Goal: Information Seeking & Learning: Find specific fact

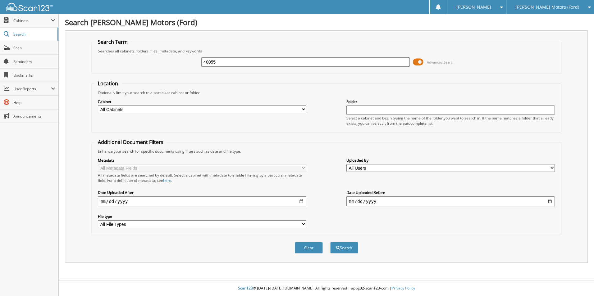
type input "40055"
click at [330, 242] on button "Search" at bounding box center [344, 247] width 28 height 11
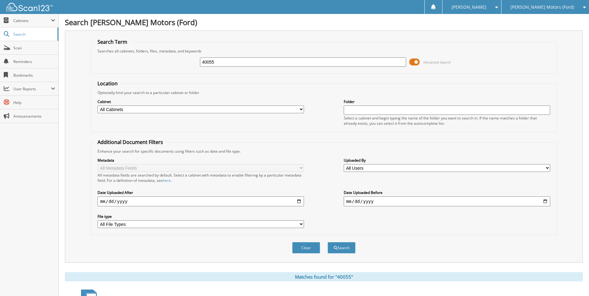
scroll to position [134, 0]
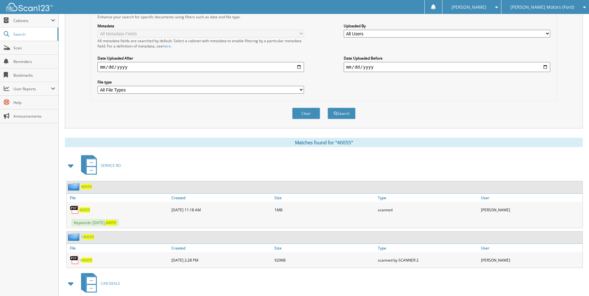
click at [87, 187] on span "40055" at bounding box center [86, 186] width 11 height 5
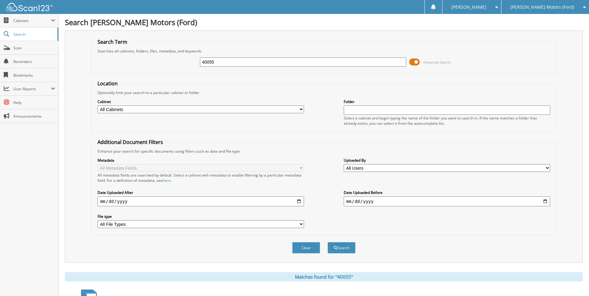
click at [225, 63] on input "40055" at bounding box center [303, 61] width 207 height 9
type input "4"
type input "12229"
click at [328, 242] on button "Search" at bounding box center [342, 247] width 28 height 11
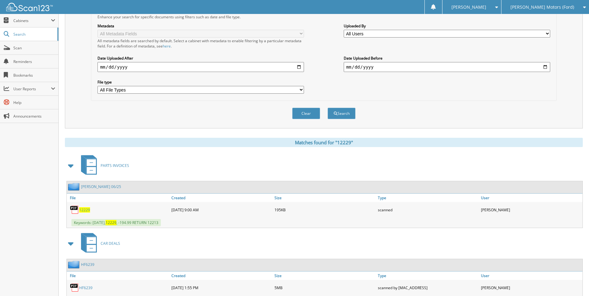
click at [86, 209] on span "12229" at bounding box center [84, 209] width 11 height 5
click at [86, 212] on span "12229" at bounding box center [84, 209] width 11 height 5
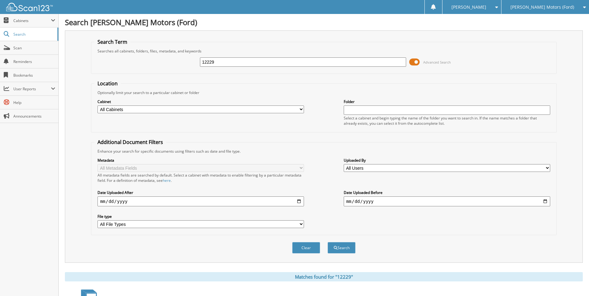
drag, startPoint x: 222, startPoint y: 60, endPoint x: 193, endPoint y: 64, distance: 29.4
click at [193, 64] on div "12229 Advanced Search" at bounding box center [323, 62] width 459 height 17
type input "12213"
click at [328, 242] on button "Search" at bounding box center [342, 247] width 28 height 11
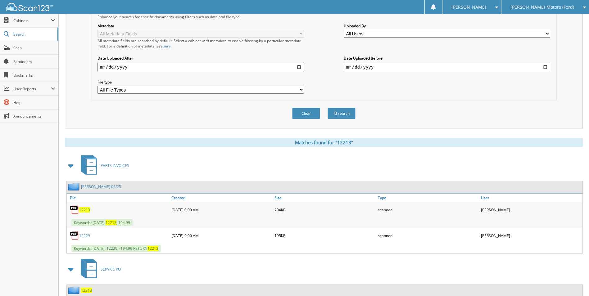
click at [117, 188] on link "MARK OTTENWALTER 06/25" at bounding box center [101, 186] width 40 height 5
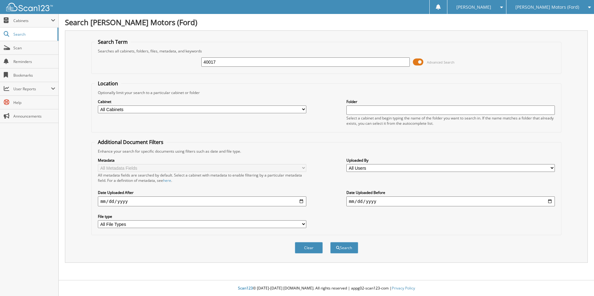
type input "40017"
click at [330, 242] on button "Search" at bounding box center [344, 247] width 28 height 11
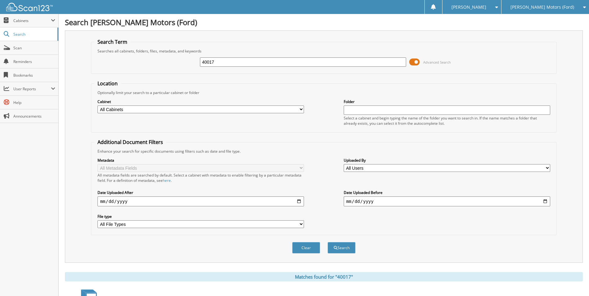
scroll to position [134, 0]
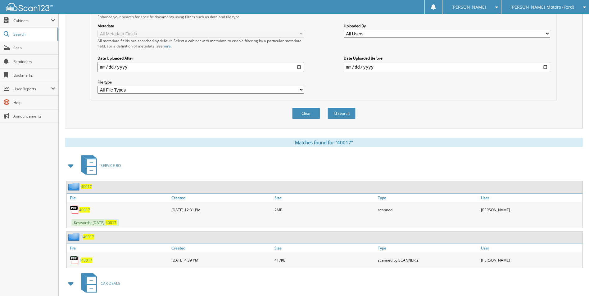
click at [84, 188] on span "40017" at bounding box center [86, 186] width 11 height 5
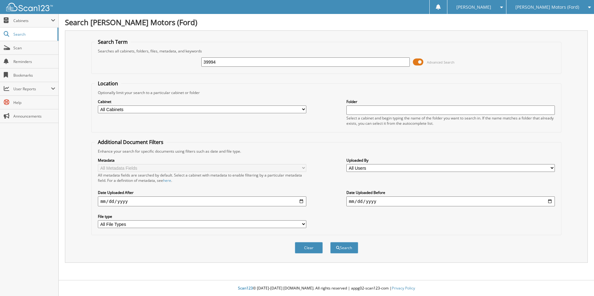
type input "39994"
click at [330, 242] on button "Search" at bounding box center [344, 247] width 28 height 11
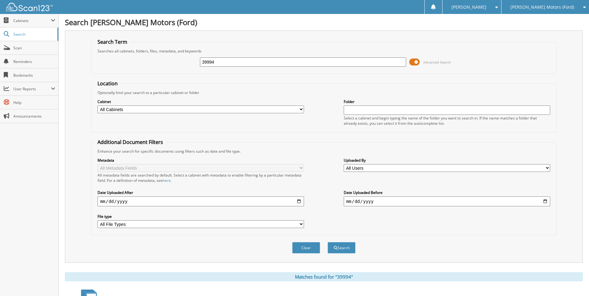
scroll to position [125, 0]
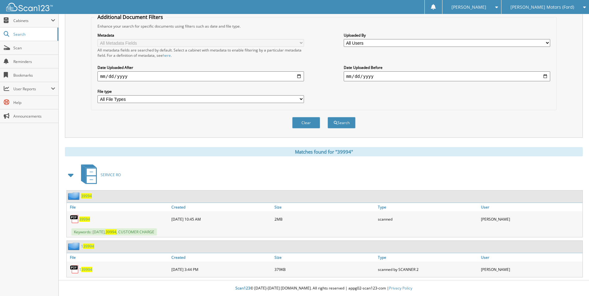
click at [84, 219] on span "39994" at bounding box center [84, 219] width 11 height 5
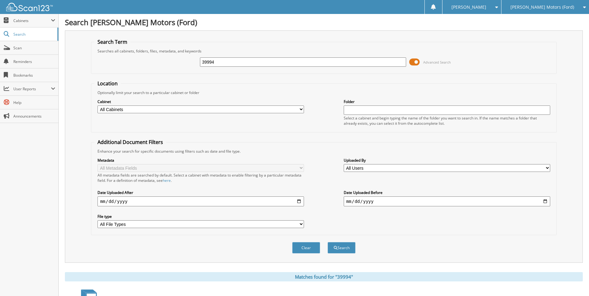
click at [232, 66] on input "39994" at bounding box center [303, 61] width 207 height 9
type input "39993"
click at [328, 242] on button "Search" at bounding box center [342, 247] width 28 height 11
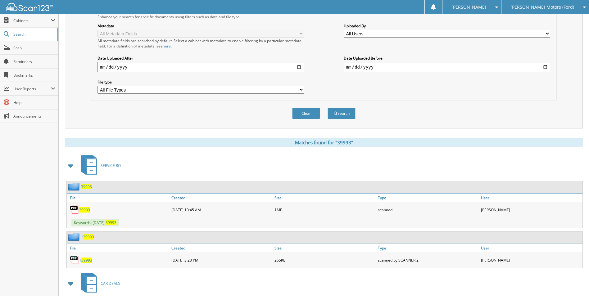
click at [83, 208] on span "39993" at bounding box center [84, 209] width 11 height 5
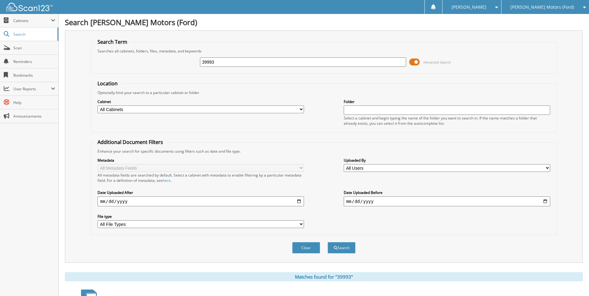
click at [231, 52] on div "Searches all cabinets, folders, files, metadata, and keywords" at bounding box center [323, 50] width 459 height 5
click at [230, 59] on input "39993" at bounding box center [303, 61] width 207 height 9
type input "3"
type input "12100"
click at [328, 242] on button "Search" at bounding box center [342, 247] width 28 height 11
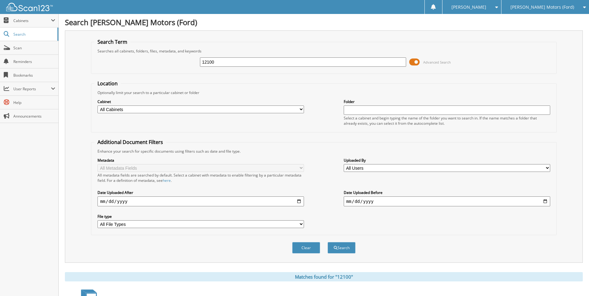
scroll to position [134, 0]
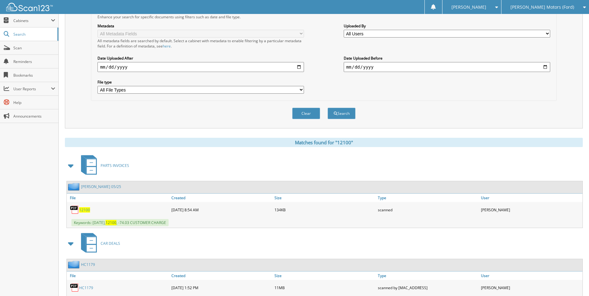
click at [82, 208] on span "12100" at bounding box center [84, 209] width 11 height 5
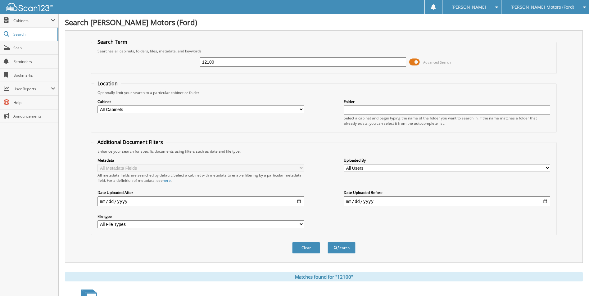
click at [235, 64] on input "12100" at bounding box center [303, 61] width 207 height 9
type input "1"
type input "12100"
click at [328, 242] on button "Search" at bounding box center [342, 247] width 28 height 11
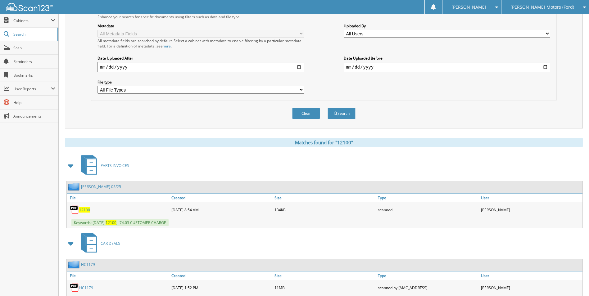
click at [86, 211] on span "12100" at bounding box center [84, 209] width 11 height 5
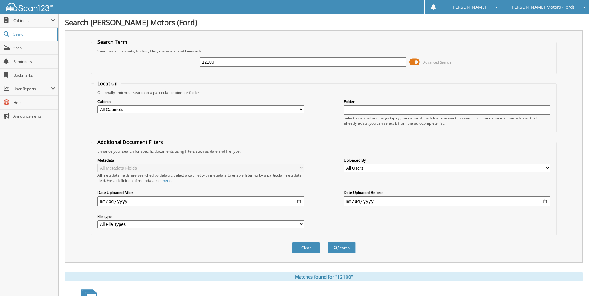
click at [242, 64] on input "12100" at bounding box center [303, 61] width 207 height 9
type input "12076"
click at [328, 242] on button "Search" at bounding box center [342, 247] width 28 height 11
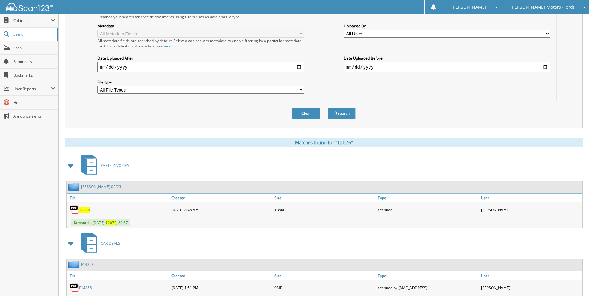
scroll to position [269, 0]
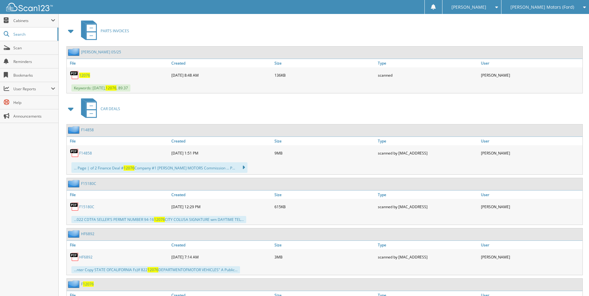
click at [86, 75] on span "12076" at bounding box center [84, 75] width 11 height 5
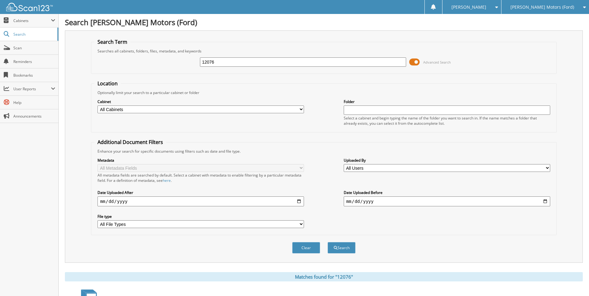
click at [224, 61] on input "12076" at bounding box center [303, 61] width 207 height 9
type input "1"
type input "39680"
click at [328, 242] on button "Search" at bounding box center [342, 247] width 28 height 11
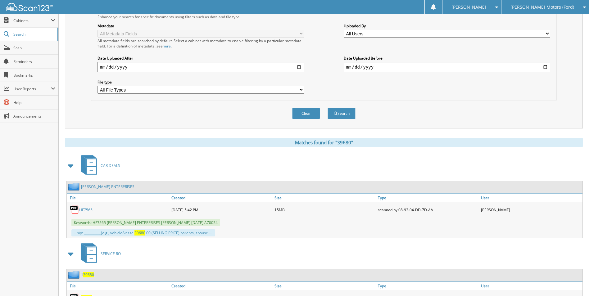
scroll to position [203, 0]
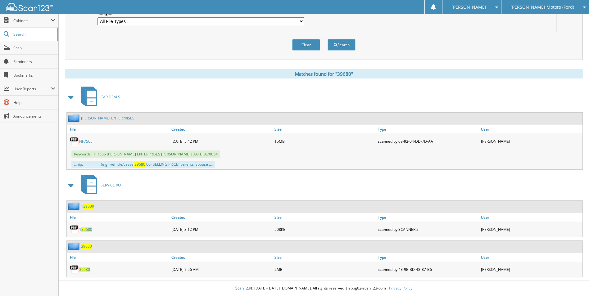
click at [83, 271] on span "39680" at bounding box center [84, 269] width 11 height 5
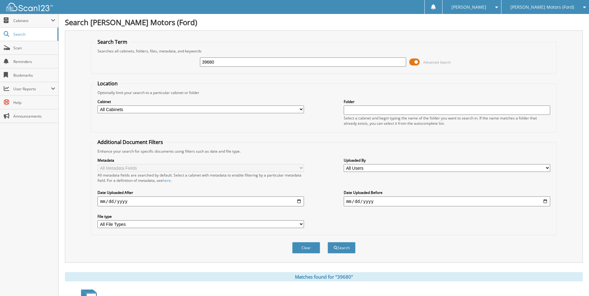
click at [250, 63] on input "39680" at bounding box center [303, 61] width 207 height 9
type input "3"
type input "39245"
click at [328, 242] on button "Search" at bounding box center [342, 247] width 28 height 11
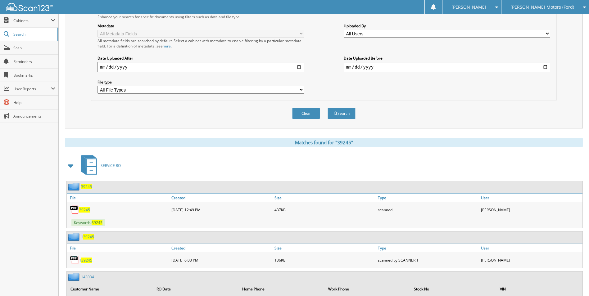
click at [84, 210] on span "39245" at bounding box center [84, 209] width 11 height 5
